Goal: Task Accomplishment & Management: Manage account settings

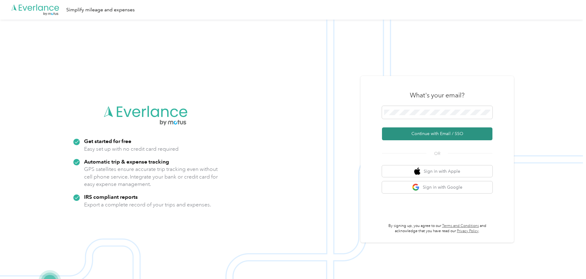
click at [450, 132] on button "Continue with Email / SSO" at bounding box center [437, 134] width 110 height 13
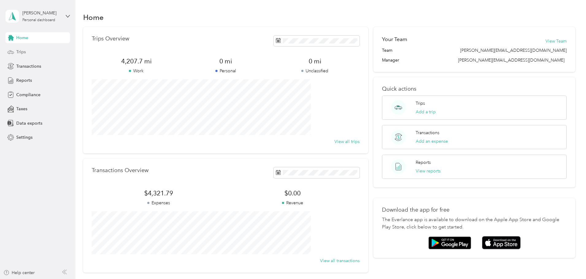
click at [21, 53] on span "Trips" at bounding box center [21, 52] width 10 height 6
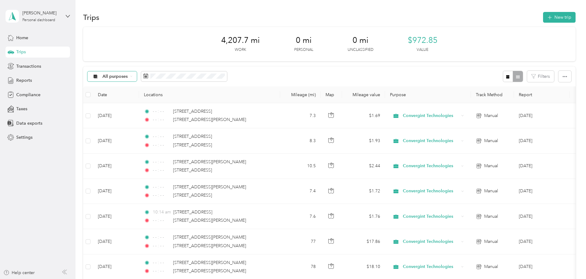
click at [128, 77] on span "All purposes" at bounding box center [114, 76] width 25 height 4
click at [128, 75] on span "All purposes" at bounding box center [114, 76] width 25 height 4
click at [162, 109] on li "Convergint Technologies" at bounding box center [163, 109] width 70 height 11
click at [543, 17] on button "New trip" at bounding box center [559, 17] width 32 height 11
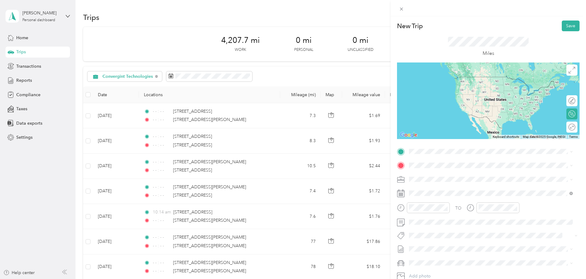
click at [454, 174] on span "[STREET_ADDRESS][PERSON_NAME][US_STATE]" at bounding box center [467, 174] width 95 height 6
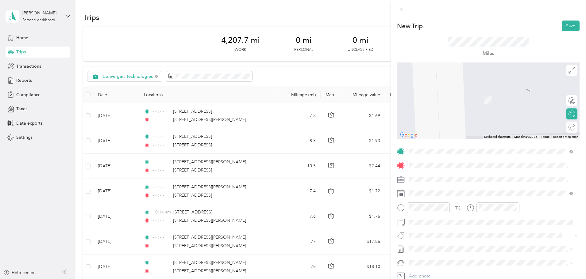
click at [444, 188] on span "[STREET_ADDRESS][US_STATE]" at bounding box center [450, 188] width 61 height 6
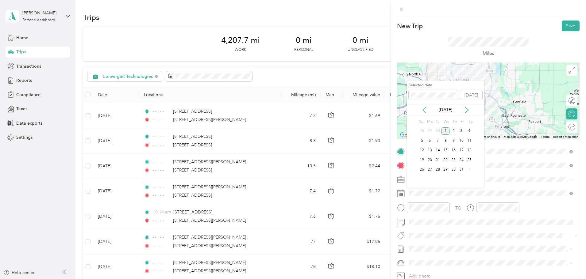
click at [424, 110] on icon at bounding box center [424, 110] width 6 height 6
click at [452, 138] on div "11" at bounding box center [453, 141] width 8 height 8
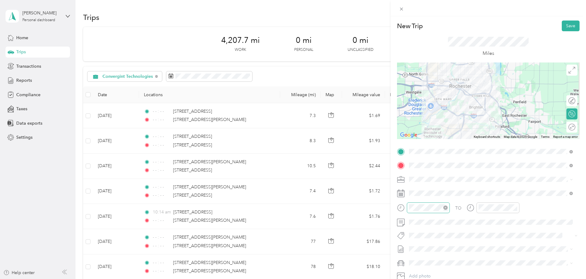
drag, startPoint x: 444, startPoint y: 208, endPoint x: 448, endPoint y: 208, distance: 4.6
click at [444, 208] on icon "close-circle" at bounding box center [445, 208] width 4 height 4
click at [516, 208] on icon "close-circle" at bounding box center [515, 208] width 4 height 4
click at [568, 24] on button "Save" at bounding box center [570, 26] width 18 height 11
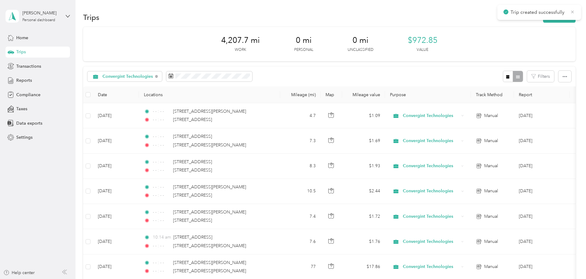
click at [573, 10] on icon at bounding box center [572, 12] width 5 height 6
click at [543, 18] on button "New trip" at bounding box center [559, 17] width 32 height 11
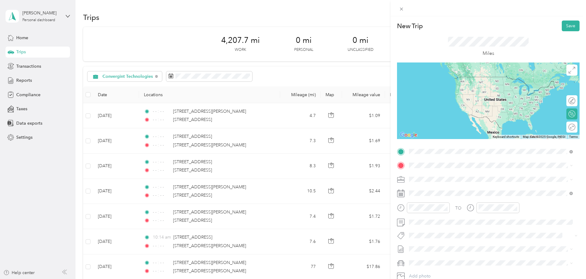
click at [450, 176] on span "[STREET_ADDRESS][US_STATE]" at bounding box center [450, 174] width 61 height 6
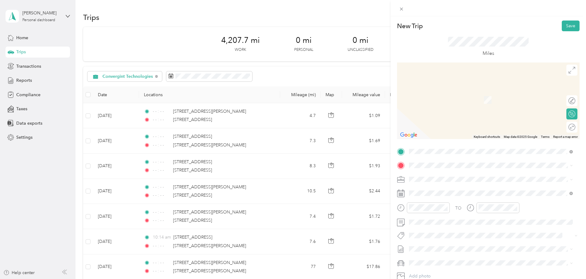
click at [448, 186] on span "[STREET_ADDRESS][PERSON_NAME][US_STATE]" at bounding box center [467, 187] width 95 height 6
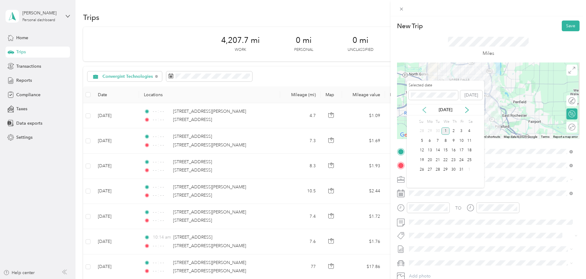
click at [423, 109] on icon at bounding box center [424, 110] width 6 height 6
click at [455, 140] on div "11" at bounding box center [453, 141] width 8 height 8
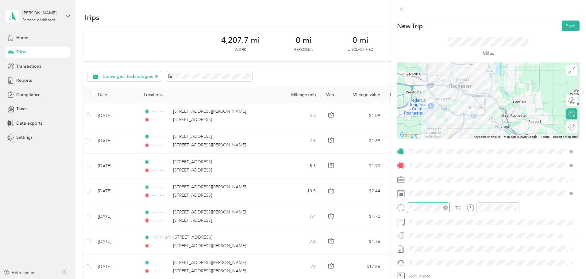
click at [447, 208] on icon "close-circle" at bounding box center [445, 208] width 4 height 4
click at [515, 208] on icon "close-circle" at bounding box center [515, 208] width 4 height 4
click at [561, 27] on button "Save" at bounding box center [570, 26] width 18 height 11
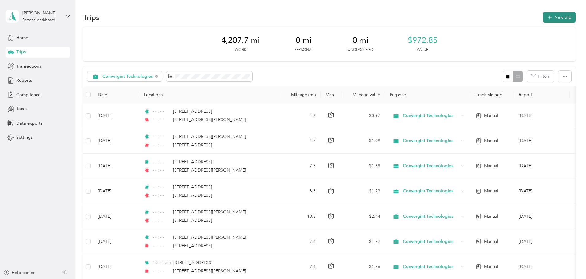
click at [543, 18] on button "New trip" at bounding box center [559, 17] width 32 height 11
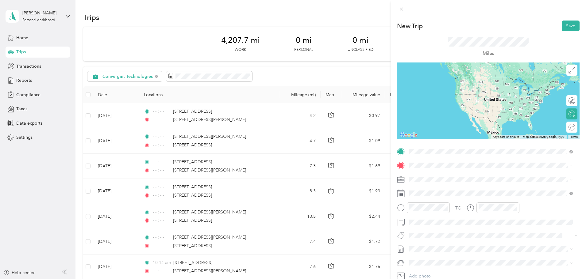
drag, startPoint x: 458, startPoint y: 174, endPoint x: 425, endPoint y: 168, distance: 33.6
click at [457, 174] on span "[STREET_ADDRESS][PERSON_NAME][US_STATE]" at bounding box center [467, 174] width 95 height 6
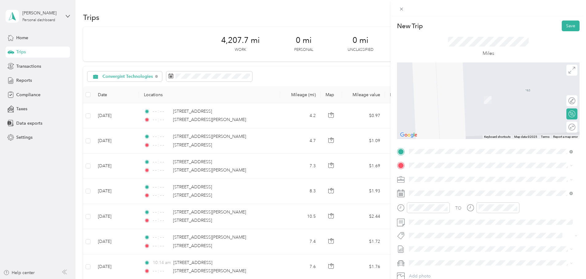
click at [455, 189] on span "[STREET_ADDRESS][US_STATE]" at bounding box center [450, 187] width 61 height 6
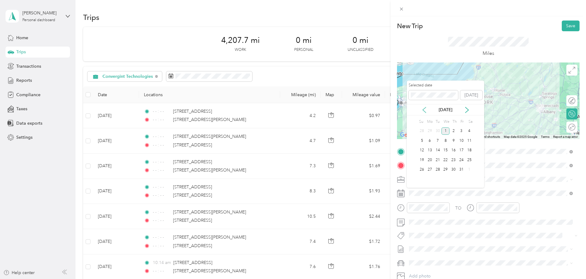
click at [425, 110] on icon at bounding box center [424, 110] width 6 height 6
click at [428, 151] on div "15" at bounding box center [430, 151] width 8 height 8
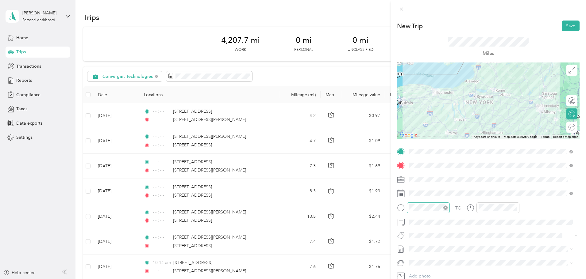
drag, startPoint x: 445, startPoint y: 207, endPoint x: 457, endPoint y: 212, distance: 12.7
click at [447, 207] on icon "close-circle" at bounding box center [445, 208] width 4 height 4
click at [517, 208] on icon "close-circle" at bounding box center [515, 208] width 4 height 4
click at [566, 22] on button "Save" at bounding box center [570, 26] width 18 height 11
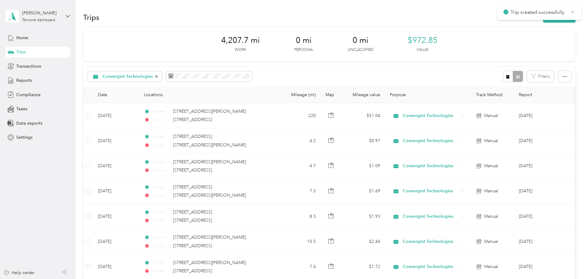
click at [571, 12] on icon at bounding box center [572, 12] width 5 height 6
click at [543, 21] on button "New trip" at bounding box center [559, 17] width 32 height 11
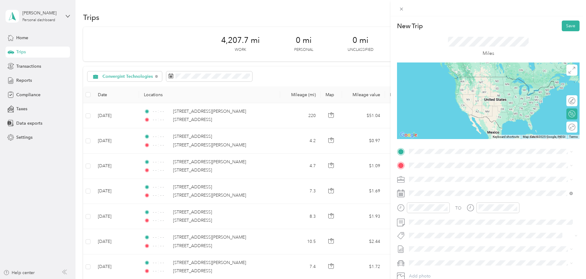
click at [450, 172] on span "[STREET_ADDRESS][US_STATE]" at bounding box center [450, 172] width 61 height 6
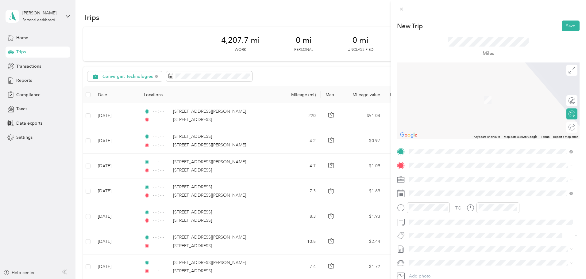
click at [444, 187] on span "[STREET_ADDRESS][PERSON_NAME][US_STATE]" at bounding box center [467, 185] width 95 height 6
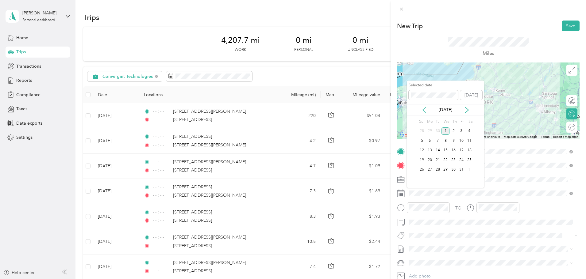
click at [425, 108] on icon at bounding box center [424, 110] width 6 height 6
click at [438, 151] on div "16" at bounding box center [438, 151] width 8 height 8
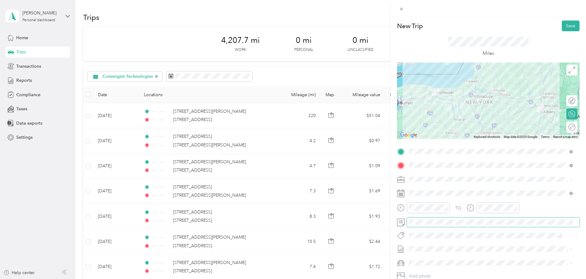
drag, startPoint x: 445, startPoint y: 208, endPoint x: 489, endPoint y: 219, distance: 45.5
click at [447, 208] on icon "close-circle" at bounding box center [445, 208] width 4 height 4
click at [515, 208] on icon "close-circle" at bounding box center [515, 208] width 4 height 4
click at [563, 27] on button "Save" at bounding box center [570, 26] width 18 height 11
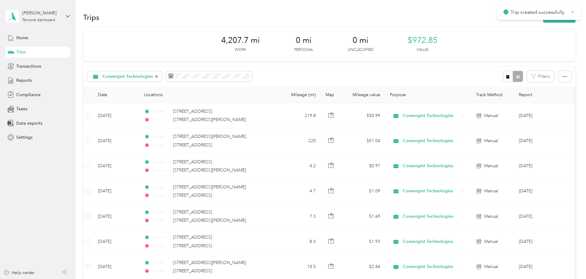
click at [572, 10] on icon at bounding box center [572, 12] width 5 height 6
click at [543, 17] on button "New trip" at bounding box center [559, 17] width 32 height 11
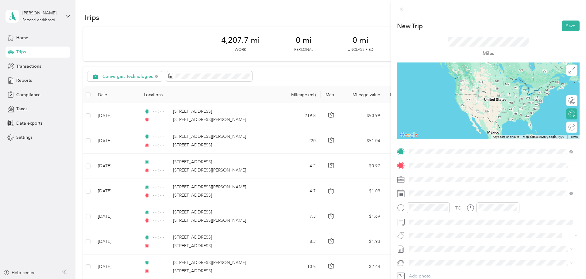
drag, startPoint x: 431, startPoint y: 177, endPoint x: 310, endPoint y: 149, distance: 124.2
click at [432, 176] on span "[STREET_ADDRESS][PERSON_NAME][US_STATE]" at bounding box center [467, 174] width 95 height 6
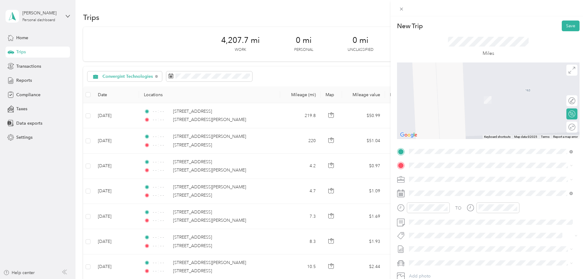
click at [449, 190] on span "[STREET_ADDRESS][US_STATE]" at bounding box center [450, 187] width 61 height 6
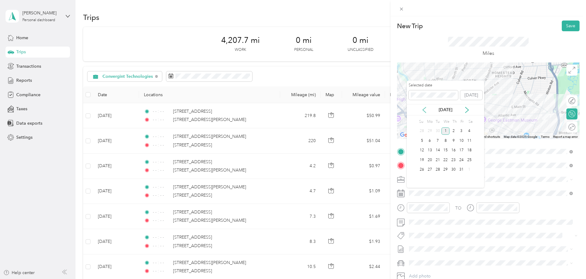
click at [424, 110] on icon at bounding box center [424, 110] width 6 height 6
click at [448, 149] on div "17" at bounding box center [445, 151] width 8 height 8
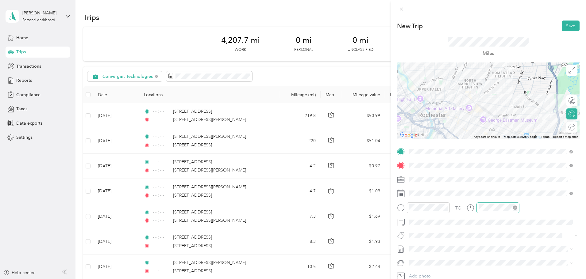
drag, startPoint x: 445, startPoint y: 208, endPoint x: 478, endPoint y: 212, distance: 34.0
click at [445, 208] on icon "close-circle" at bounding box center [445, 208] width 4 height 4
click at [516, 209] on icon "close-circle" at bounding box center [515, 208] width 4 height 4
click at [570, 23] on button "Save" at bounding box center [570, 26] width 18 height 11
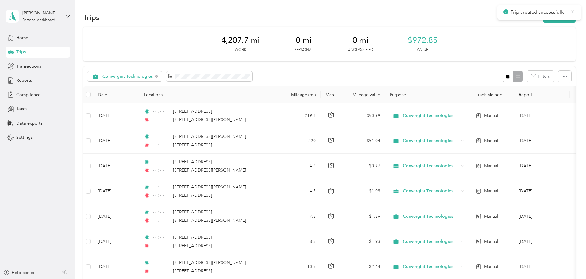
click at [573, 11] on icon at bounding box center [572, 12] width 5 height 6
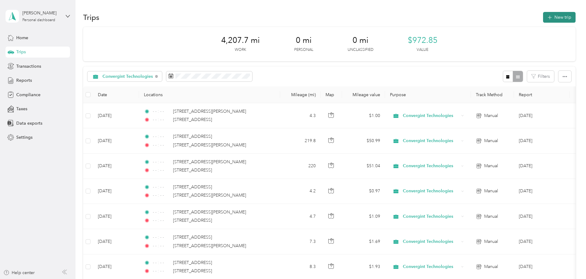
click at [543, 18] on button "New trip" at bounding box center [559, 17] width 32 height 11
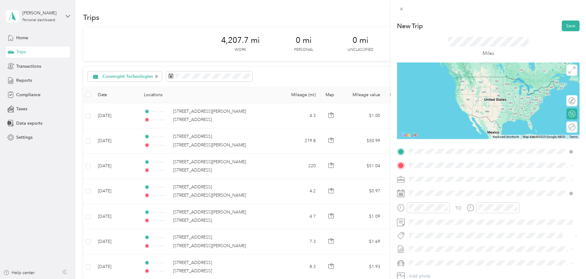
click at [451, 174] on span "[STREET_ADDRESS][US_STATE]" at bounding box center [450, 174] width 61 height 6
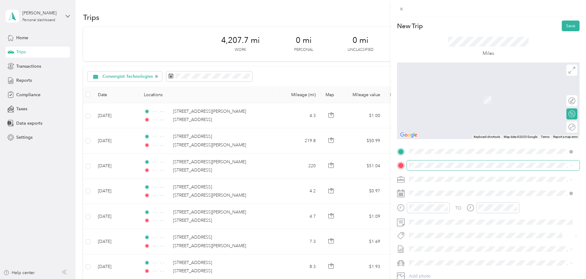
click at [411, 165] on span at bounding box center [493, 166] width 173 height 10
click at [408, 164] on span at bounding box center [493, 166] width 173 height 10
click at [455, 190] on span "[STREET_ADDRESS][PERSON_NAME][US_STATE]" at bounding box center [467, 188] width 95 height 6
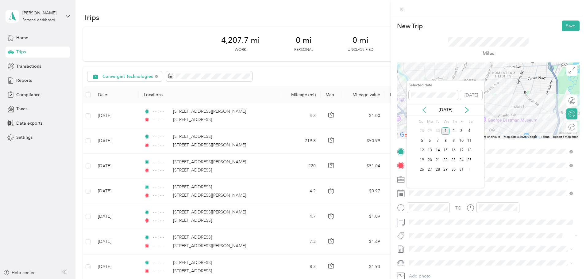
click at [423, 109] on icon at bounding box center [423, 110] width 3 height 6
click at [446, 151] on div "17" at bounding box center [445, 151] width 8 height 8
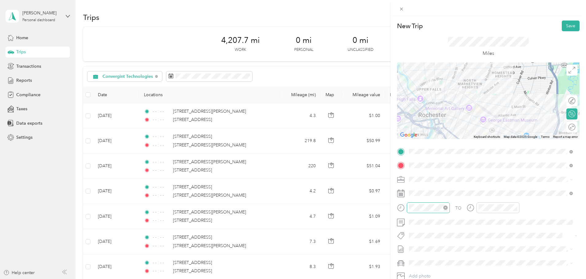
click at [447, 208] on icon "close-circle" at bounding box center [445, 208] width 4 height 4
click at [515, 207] on icon "close-circle" at bounding box center [515, 208] width 4 height 4
click at [567, 26] on button "Save" at bounding box center [570, 26] width 18 height 11
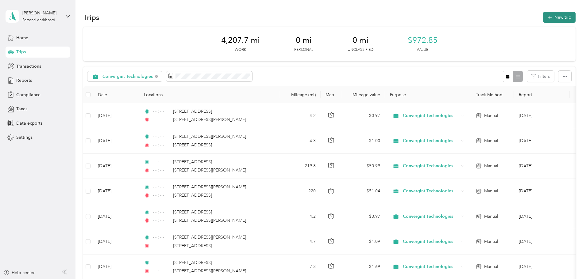
click at [543, 15] on button "New trip" at bounding box center [559, 17] width 32 height 11
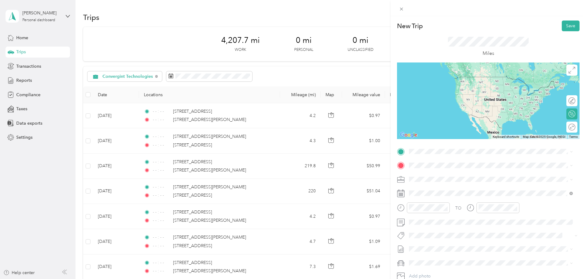
click at [429, 174] on span "[STREET_ADDRESS][PERSON_NAME][US_STATE]" at bounding box center [467, 171] width 95 height 6
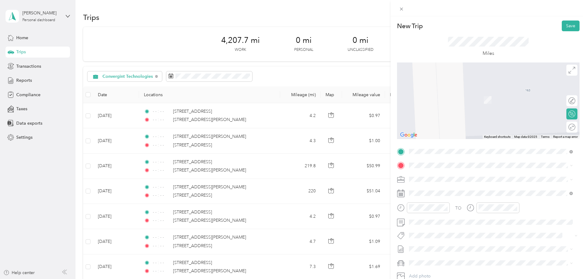
click at [443, 188] on span "[STREET_ADDRESS][PERSON_NAME][US_STATE]" at bounding box center [467, 186] width 95 height 6
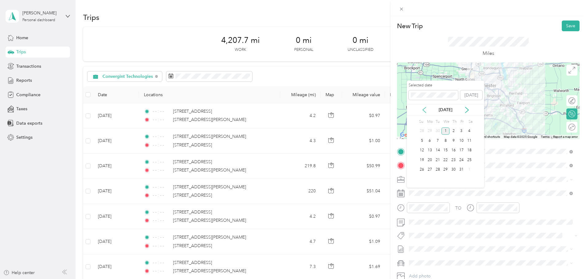
click at [424, 112] on icon at bounding box center [424, 110] width 6 height 6
click at [463, 151] on div "19" at bounding box center [461, 151] width 8 height 8
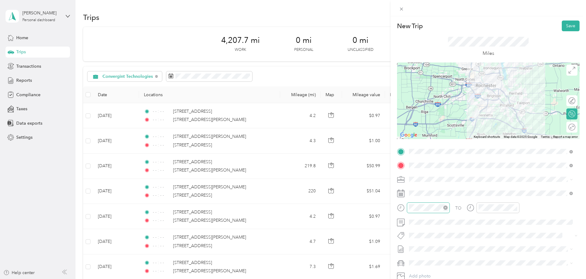
click at [446, 207] on icon "close-circle" at bounding box center [445, 208] width 4 height 4
click at [514, 208] on icon "close-circle" at bounding box center [515, 208] width 4 height 4
click at [566, 27] on button "Save" at bounding box center [570, 26] width 18 height 11
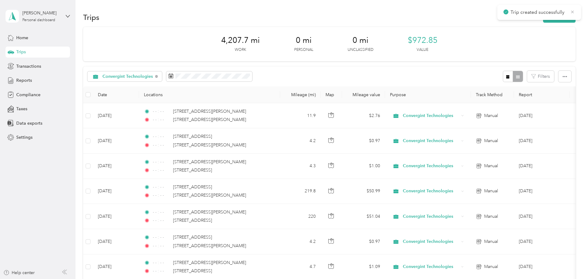
click at [573, 11] on icon at bounding box center [572, 12] width 5 height 6
click at [543, 16] on button "New trip" at bounding box center [559, 17] width 32 height 11
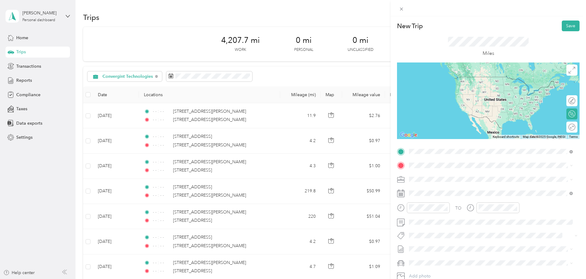
click at [458, 171] on span "[STREET_ADDRESS][PERSON_NAME][US_STATE]" at bounding box center [467, 174] width 95 height 6
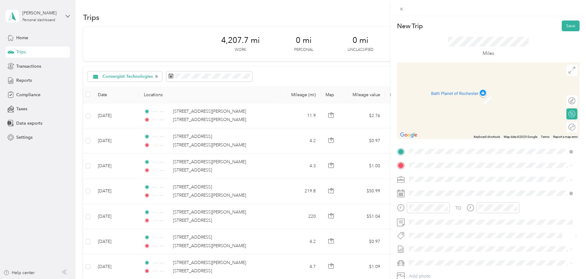
click at [454, 189] on span "[STREET_ADDRESS][PERSON_NAME][US_STATE]" at bounding box center [467, 187] width 95 height 6
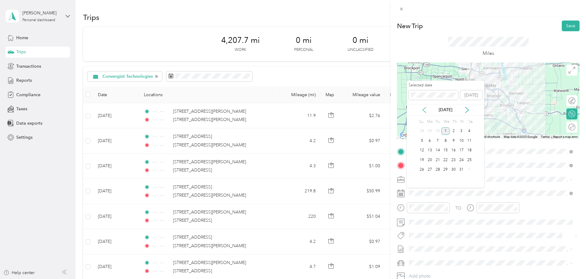
click at [424, 111] on icon at bounding box center [424, 110] width 6 height 6
click at [463, 149] on div "19" at bounding box center [461, 151] width 8 height 8
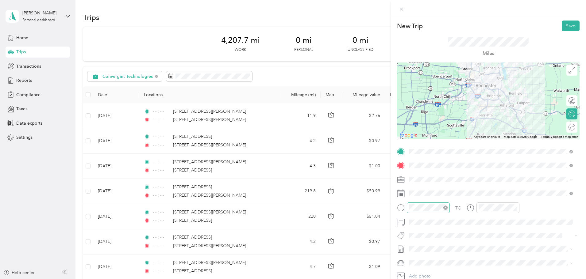
click at [446, 208] on icon "close-circle" at bounding box center [445, 208] width 4 height 4
drag, startPoint x: 515, startPoint y: 207, endPoint x: 519, endPoint y: 198, distance: 9.9
click at [516, 206] on icon "close-circle" at bounding box center [515, 208] width 4 height 4
click at [569, 25] on button "Save" at bounding box center [570, 26] width 18 height 11
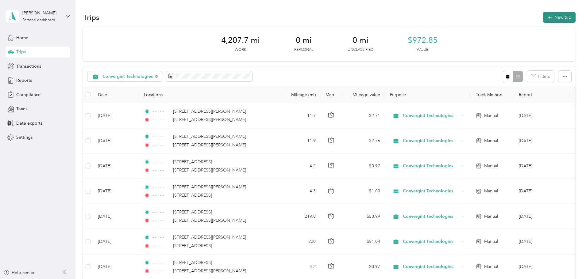
click at [543, 16] on button "New trip" at bounding box center [559, 17] width 32 height 11
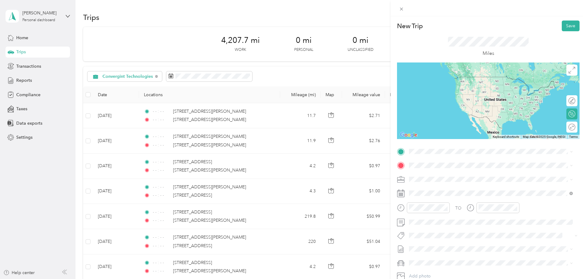
click at [428, 172] on span "[STREET_ADDRESS][PERSON_NAME][US_STATE]" at bounding box center [467, 171] width 95 height 6
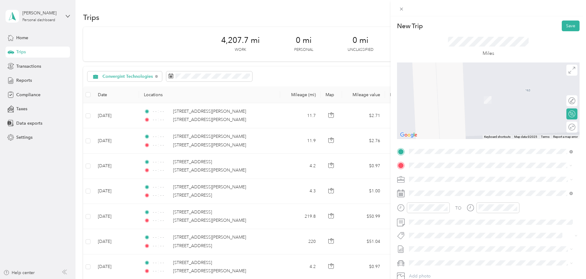
click at [443, 190] on span "[STREET_ADDRESS][PERSON_NAME][US_STATE]" at bounding box center [467, 188] width 95 height 6
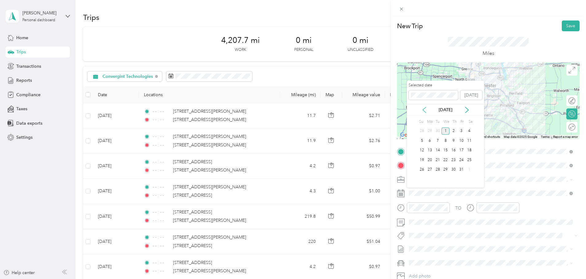
click at [426, 112] on icon at bounding box center [424, 110] width 6 height 6
click at [461, 159] on div "26" at bounding box center [461, 160] width 8 height 8
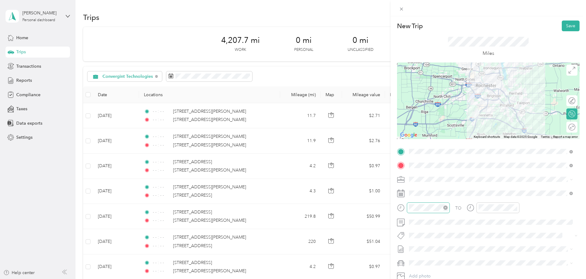
click at [445, 207] on icon "close-circle" at bounding box center [445, 208] width 4 height 4
click at [515, 209] on icon "close-circle" at bounding box center [515, 208] width 4 height 4
click at [564, 25] on button "Save" at bounding box center [570, 26] width 18 height 11
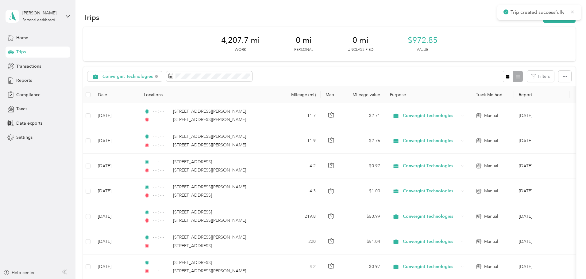
click at [572, 9] on icon at bounding box center [572, 12] width 5 height 6
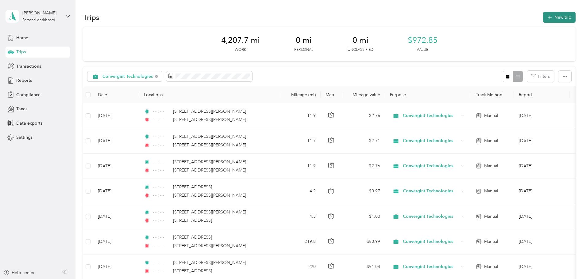
click at [543, 17] on button "New trip" at bounding box center [559, 17] width 32 height 11
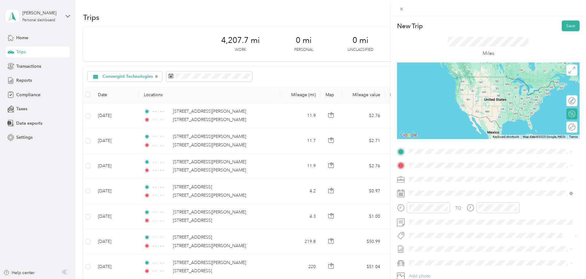
click at [437, 178] on div "[STREET_ADDRESS][PERSON_NAME][US_STATE]" at bounding box center [490, 174] width 159 height 8
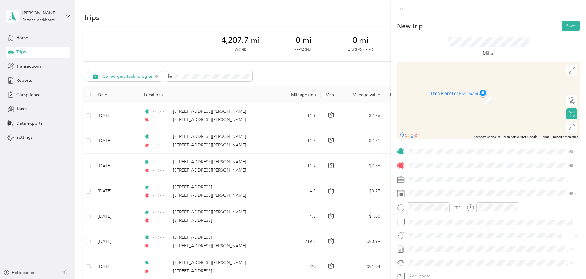
click at [437, 185] on div "[STREET_ADDRESS][PERSON_NAME][US_STATE]" at bounding box center [490, 188] width 159 height 8
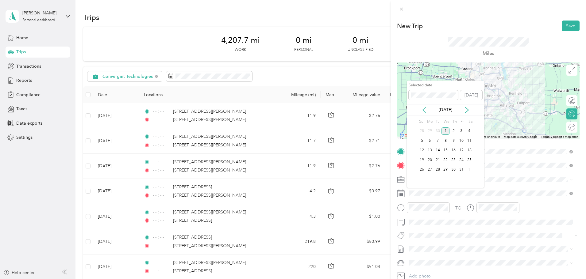
click at [424, 109] on icon at bounding box center [423, 110] width 3 height 6
click at [461, 159] on div "26" at bounding box center [461, 160] width 8 height 8
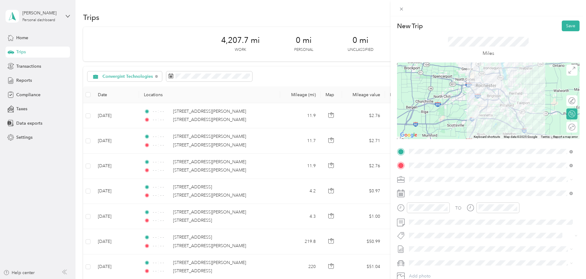
drag, startPoint x: 445, startPoint y: 208, endPoint x: 465, endPoint y: 207, distance: 20.6
click at [449, 207] on div at bounding box center [428, 208] width 43 height 11
click at [443, 205] on div at bounding box center [428, 207] width 39 height 7
click at [445, 208] on icon "close-circle" at bounding box center [445, 208] width 4 height 4
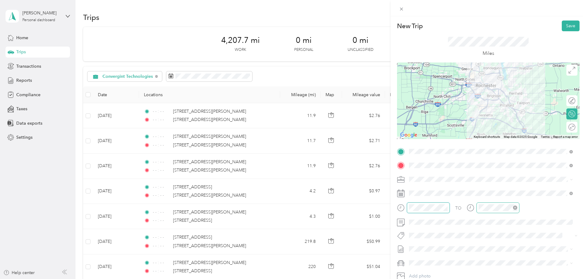
click at [514, 208] on icon "close-circle" at bounding box center [515, 208] width 4 height 4
click at [566, 24] on button "Save" at bounding box center [570, 26] width 18 height 11
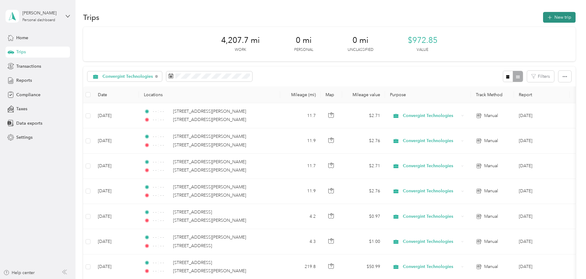
click at [543, 16] on button "New trip" at bounding box center [559, 17] width 32 height 11
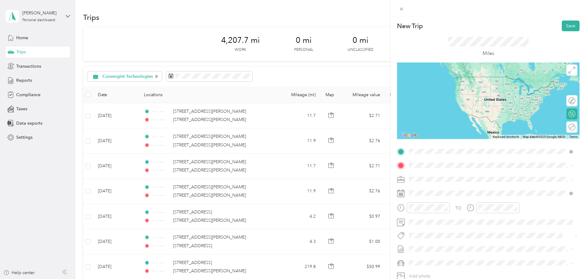
click at [431, 174] on span "[STREET_ADDRESS][PERSON_NAME][US_STATE]" at bounding box center [467, 174] width 95 height 6
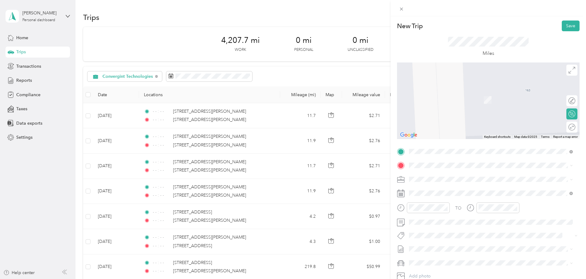
click at [442, 185] on span "[STREET_ADDRESS][PERSON_NAME][US_STATE]" at bounding box center [467, 186] width 95 height 6
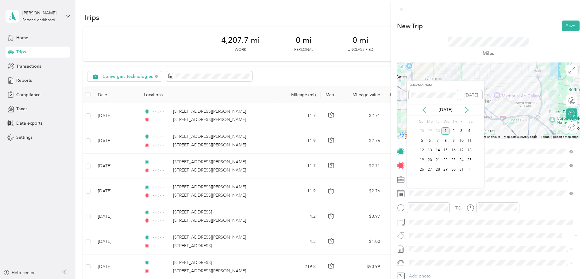
click at [424, 111] on icon at bounding box center [423, 110] width 3 height 6
click at [430, 170] on div "29" at bounding box center [430, 170] width 8 height 8
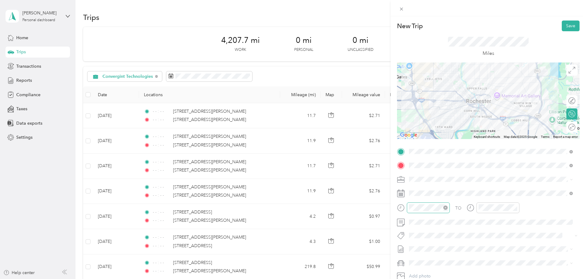
click at [445, 208] on icon "close-circle" at bounding box center [445, 208] width 4 height 4
click at [515, 208] on icon "close-circle" at bounding box center [515, 208] width 4 height 4
click at [565, 26] on button "Save" at bounding box center [570, 26] width 18 height 11
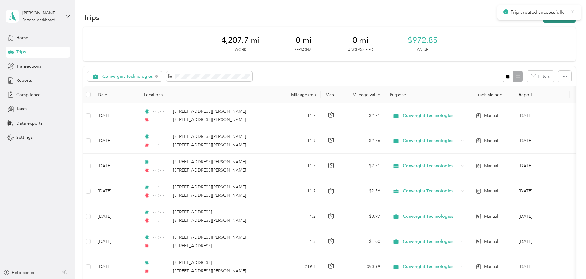
click at [543, 21] on button "New trip" at bounding box center [559, 17] width 32 height 11
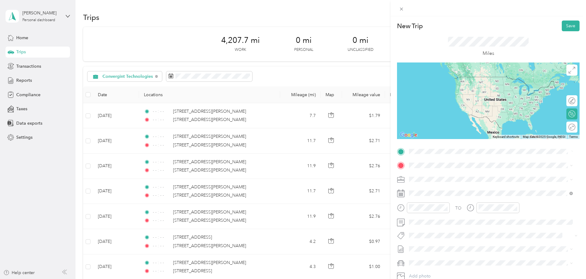
click at [434, 174] on span "[STREET_ADDRESS][PERSON_NAME][US_STATE]" at bounding box center [467, 171] width 95 height 6
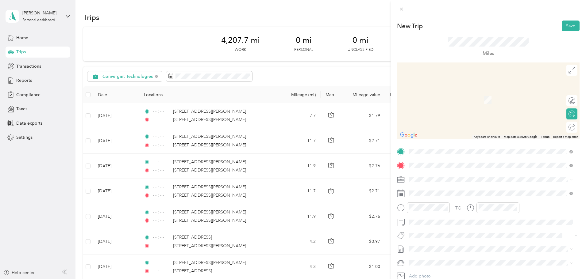
click at [435, 192] on div "[STREET_ADDRESS][PERSON_NAME][US_STATE]" at bounding box center [490, 188] width 159 height 8
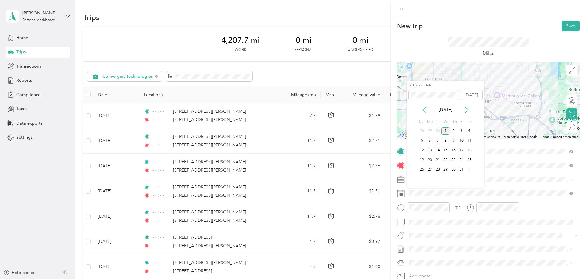
click at [423, 109] on icon at bounding box center [423, 110] width 3 height 6
click at [430, 172] on div "29" at bounding box center [430, 170] width 8 height 8
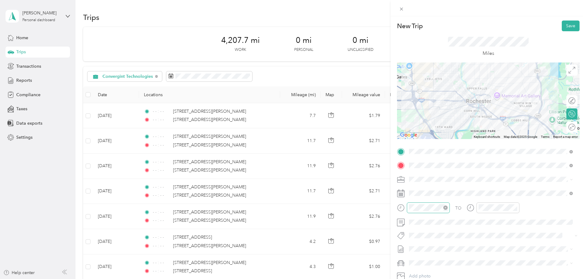
click at [446, 209] on icon "close-circle" at bounding box center [445, 208] width 4 height 4
click at [514, 208] on icon "close-circle" at bounding box center [515, 208] width 4 height 4
click at [561, 25] on button "Save" at bounding box center [570, 26] width 18 height 11
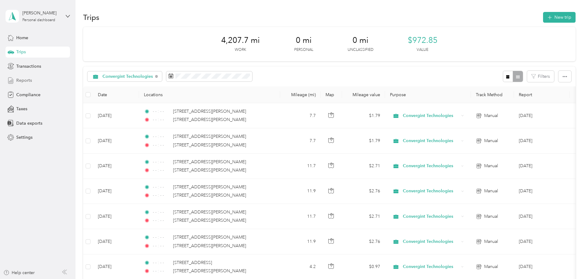
click at [30, 80] on span "Reports" at bounding box center [24, 80] width 16 height 6
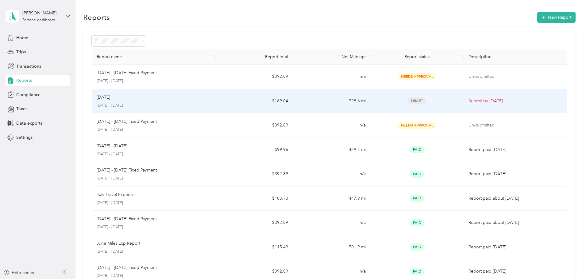
click at [476, 100] on p "Submit by [DATE]" at bounding box center [515, 101] width 94 height 7
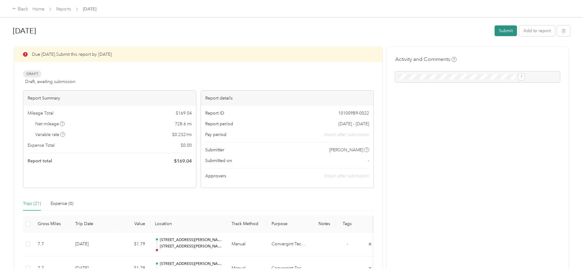
click at [494, 31] on button "Submit" at bounding box center [505, 30] width 22 height 11
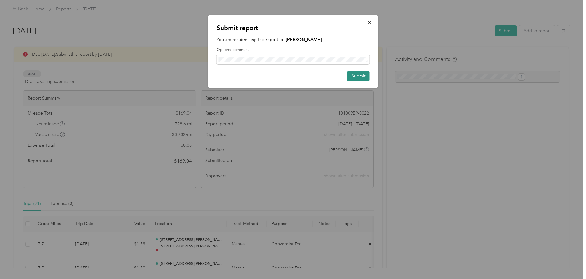
click at [361, 73] on button "Submit" at bounding box center [358, 76] width 22 height 11
